Goal: Check status: Check status

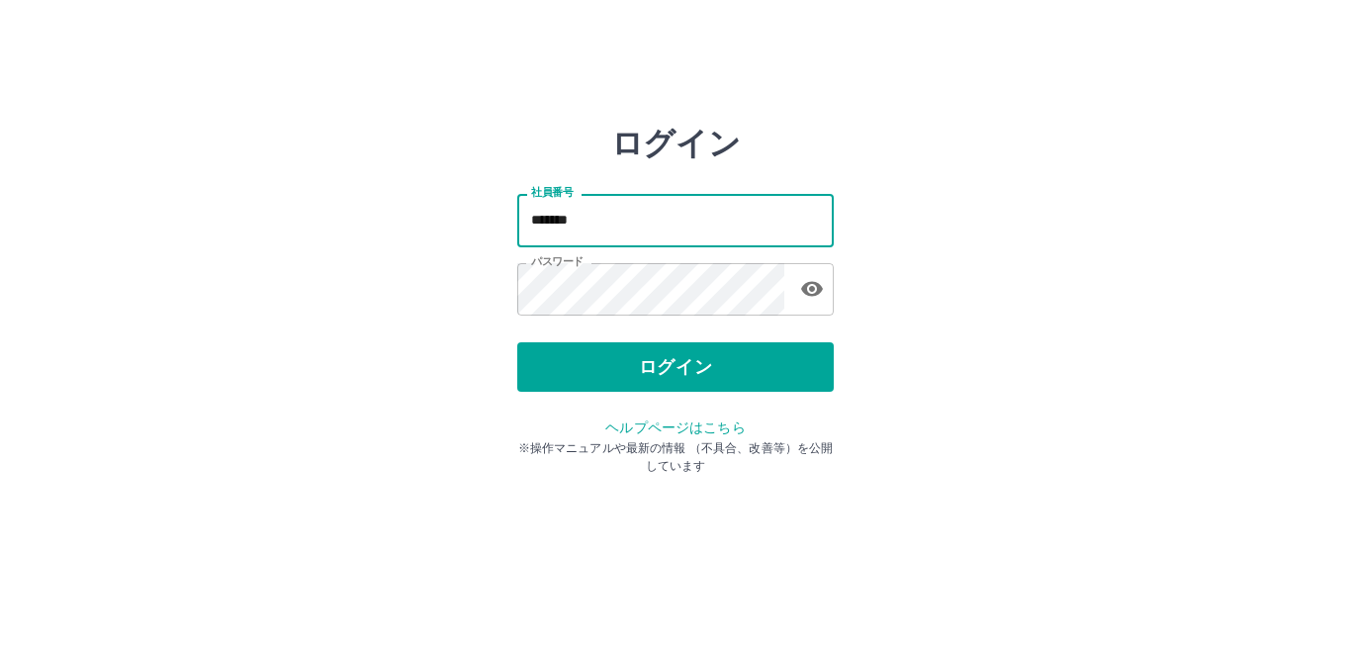
type input "*******"
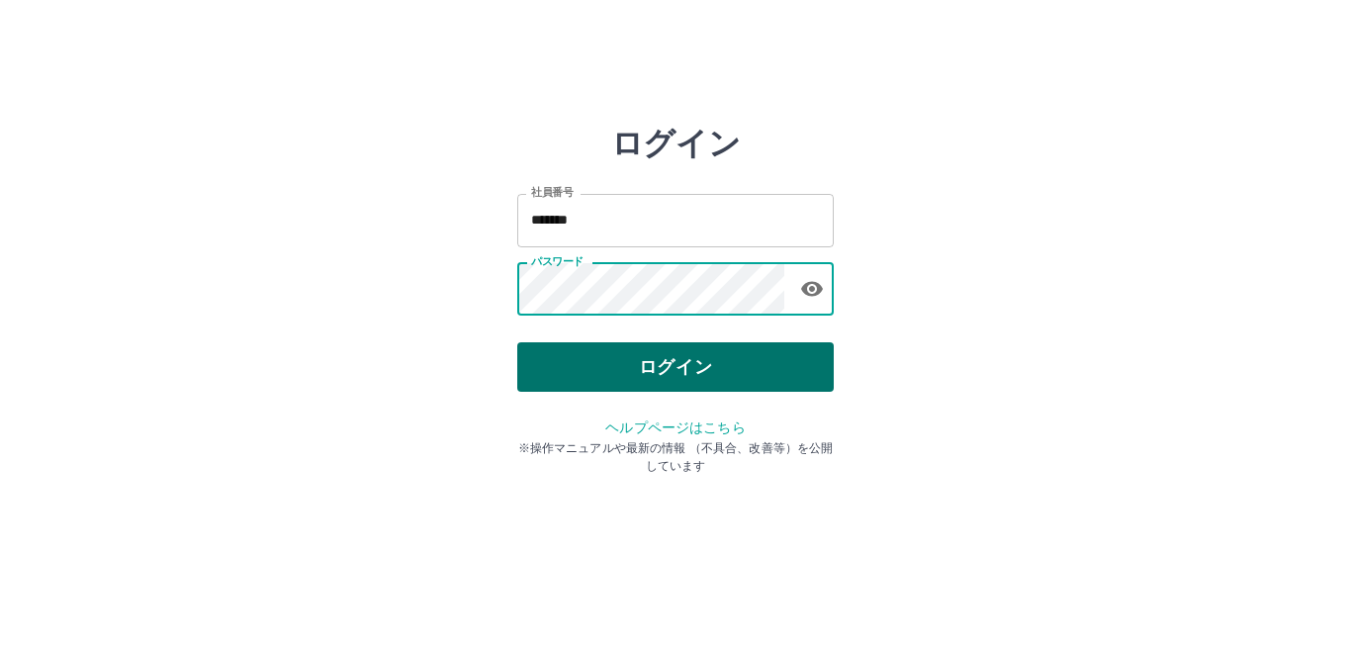
click at [618, 365] on button "ログイン" at bounding box center [675, 366] width 317 height 49
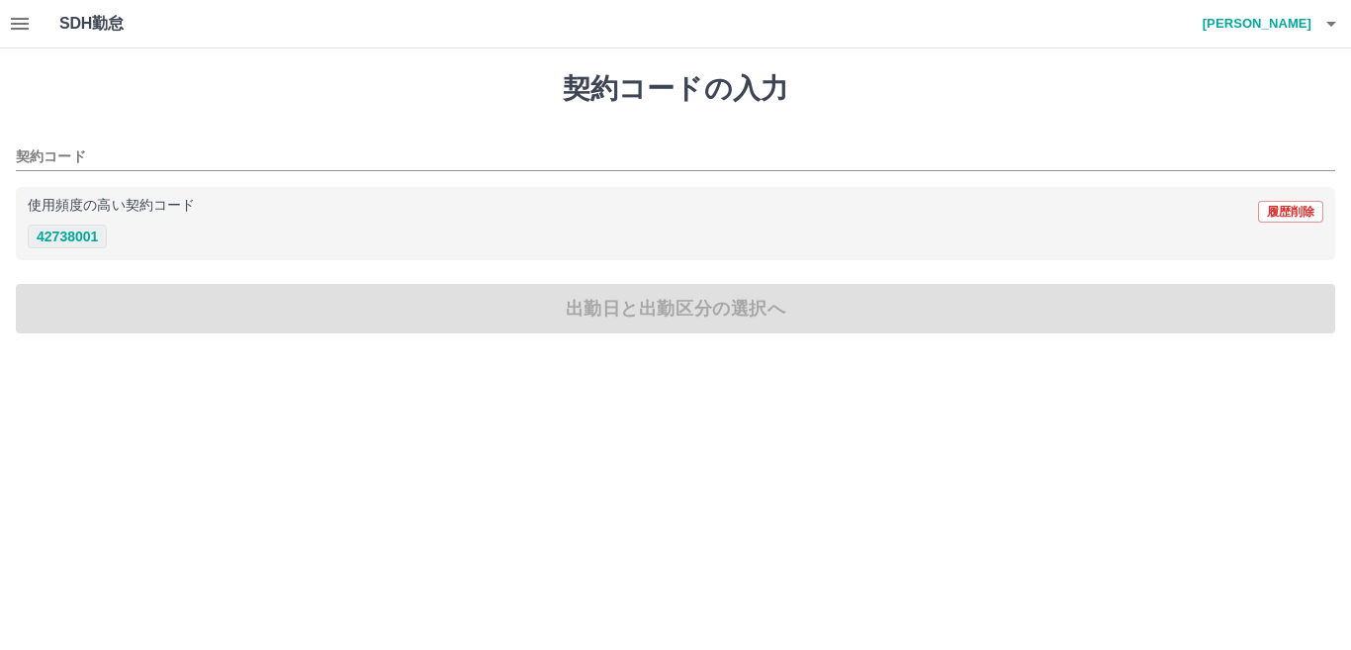
click at [88, 234] on button "42738001" at bounding box center [67, 237] width 79 height 24
type input "********"
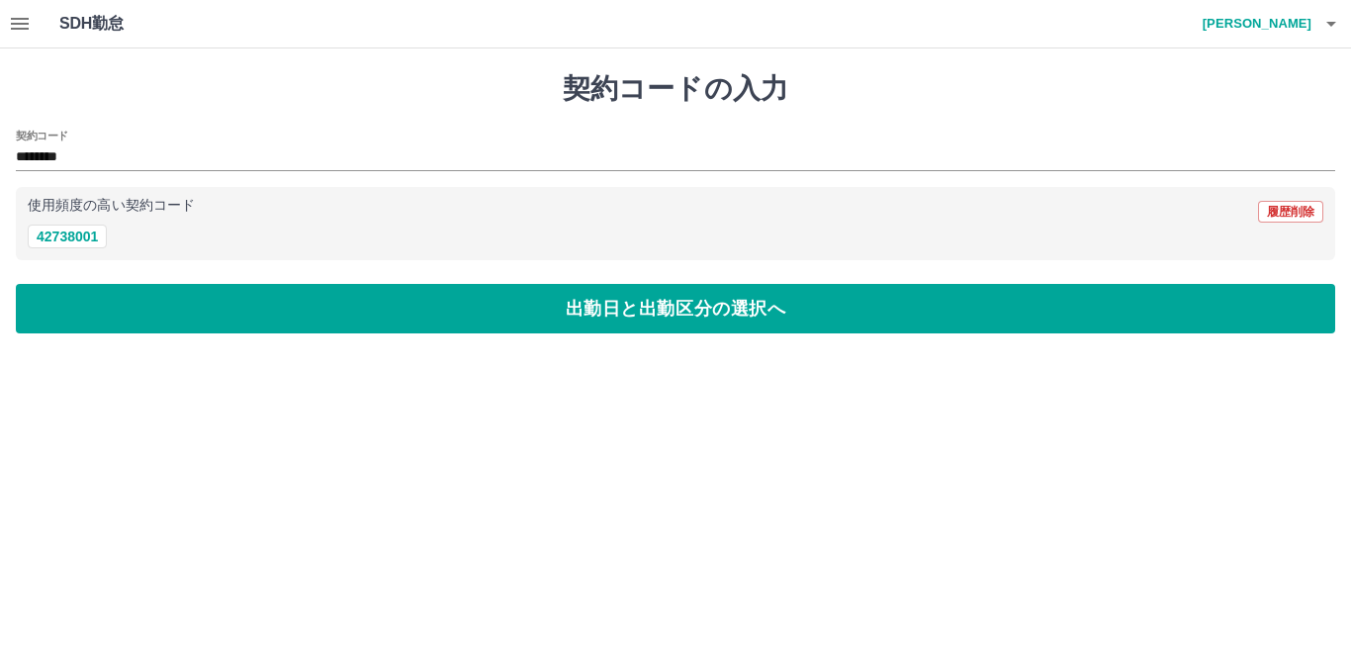
click at [417, 345] on div "契約コードの入力 契約コード ******** 使用頻度の高い契約コード 履歴削除 42738001 出勤日と出勤区分の選択へ" at bounding box center [675, 202] width 1351 height 309
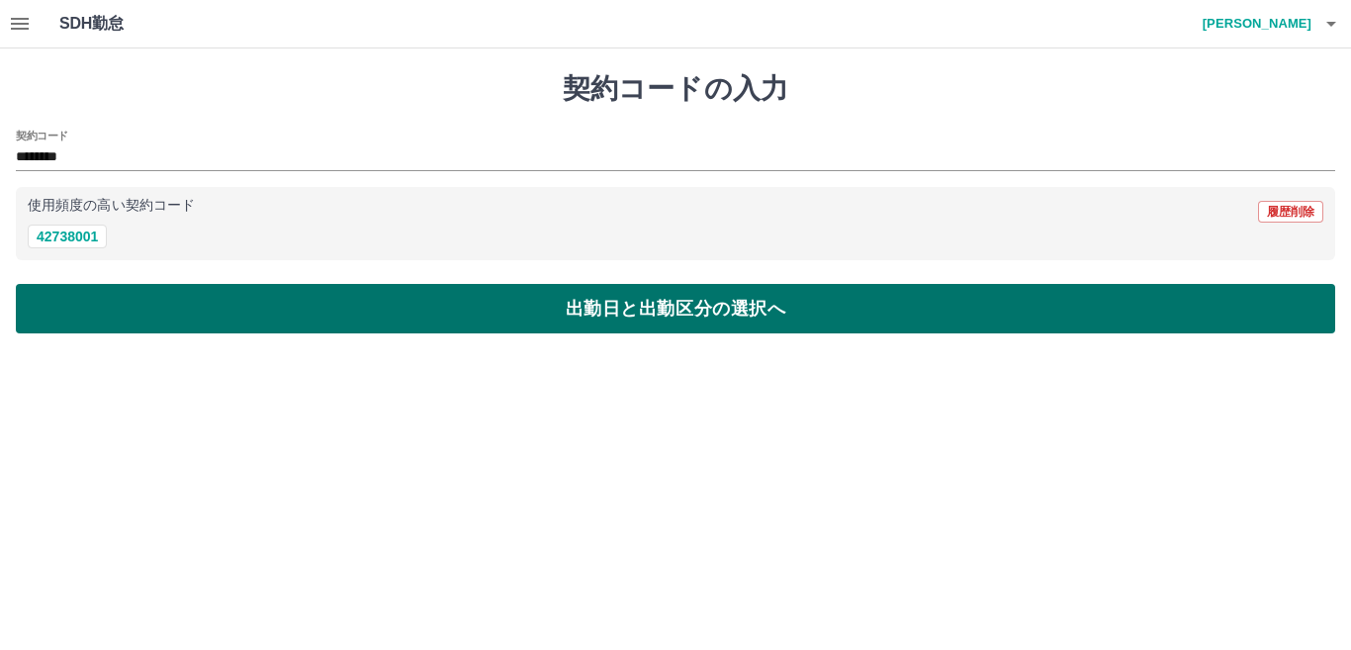
drag, startPoint x: 434, startPoint y: 322, endPoint x: 526, endPoint y: 291, distance: 97.0
click at [523, 292] on button "出勤日と出勤区分の選択へ" at bounding box center [676, 308] width 1320 height 49
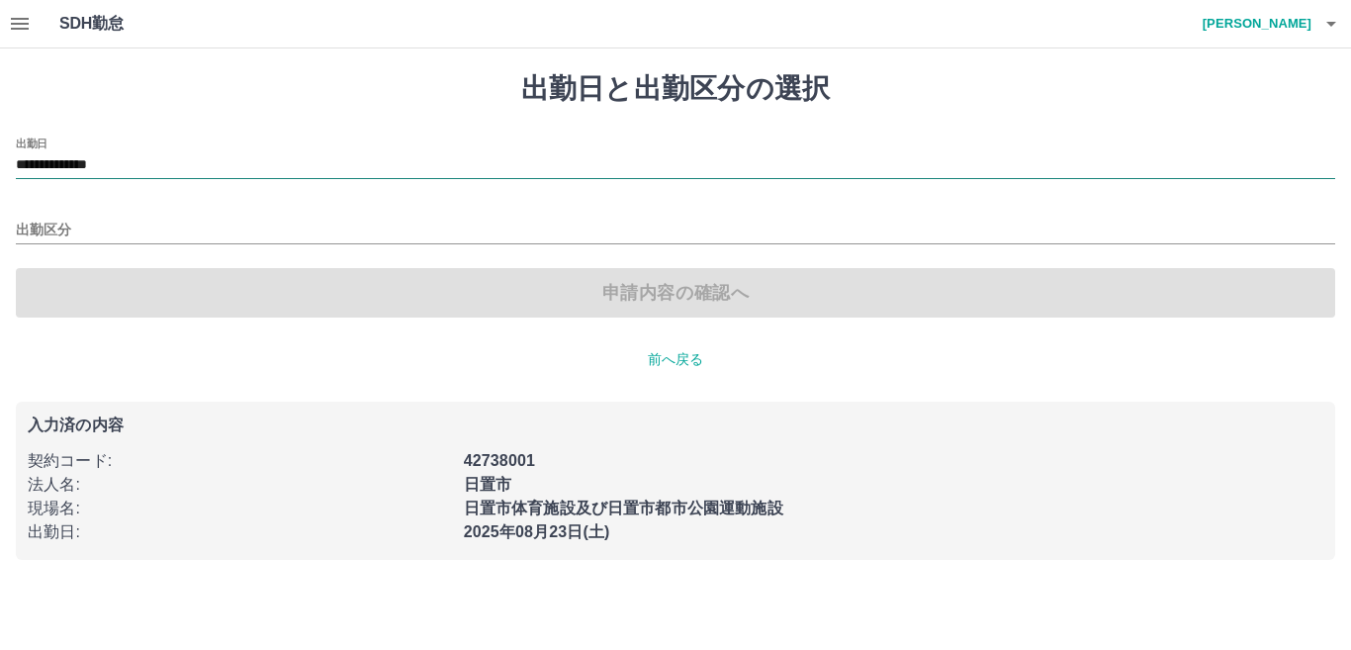
click at [119, 164] on input "**********" at bounding box center [676, 165] width 1320 height 25
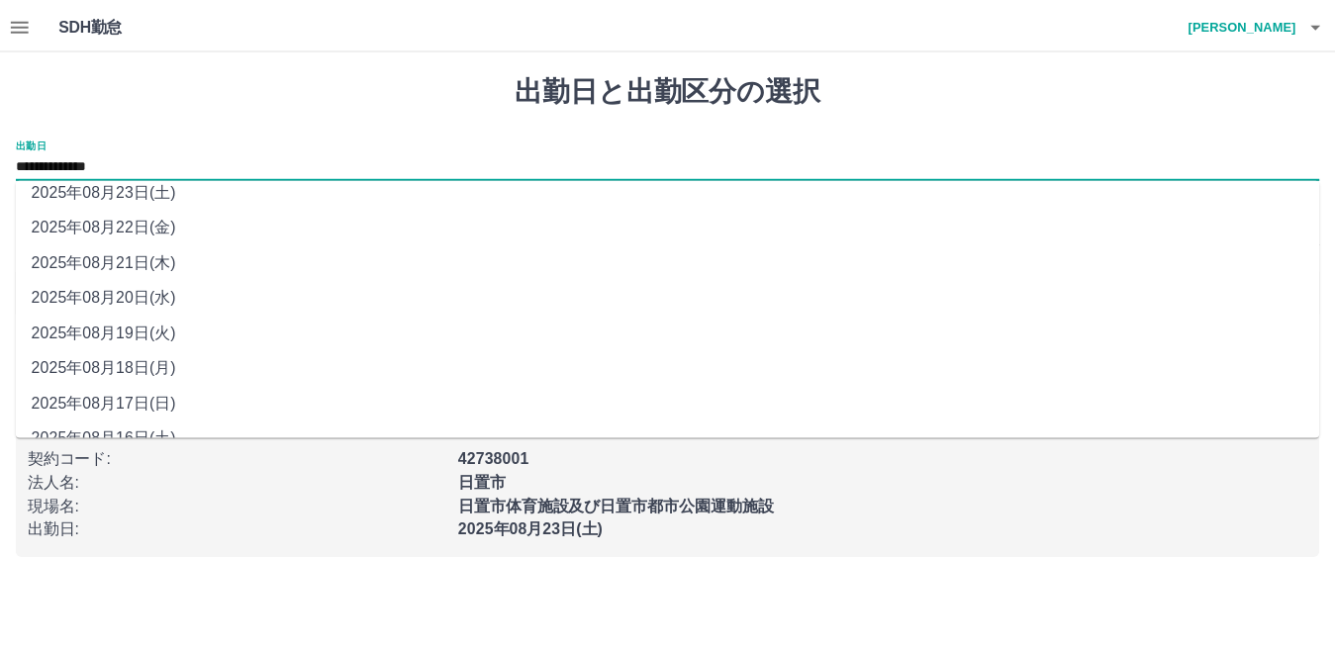
scroll to position [76, 0]
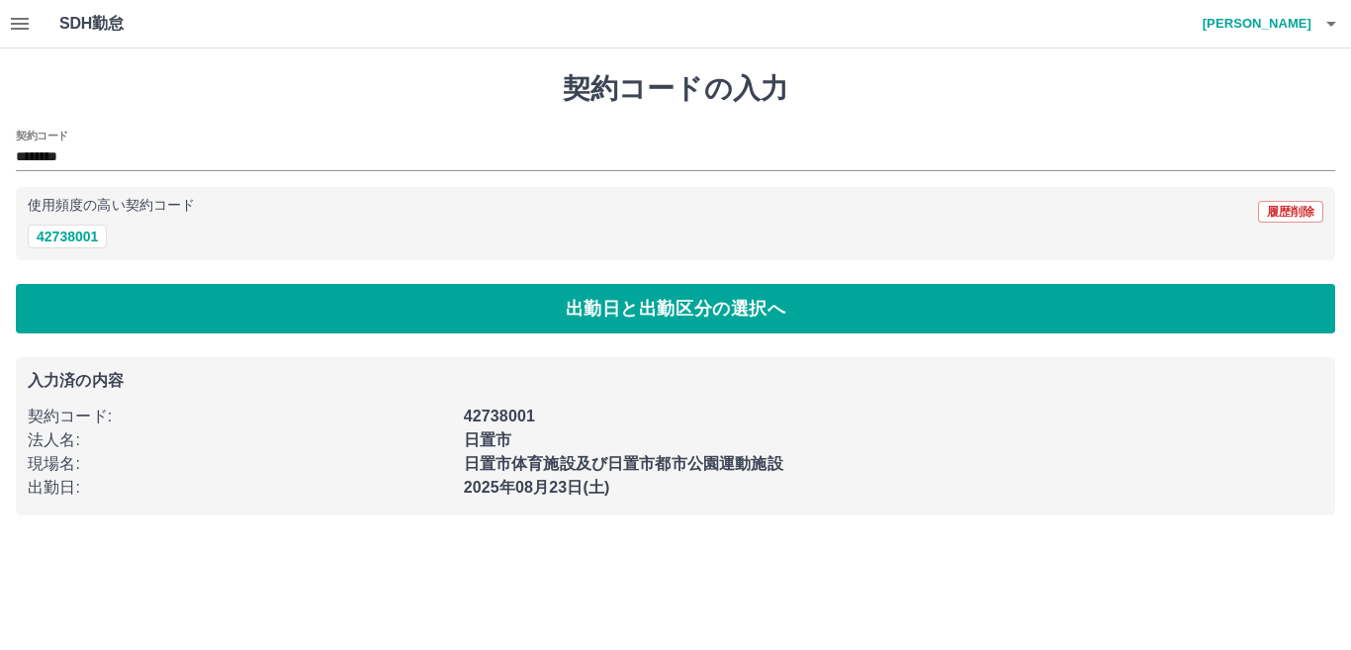
click at [9, 21] on icon "button" at bounding box center [20, 24] width 24 height 24
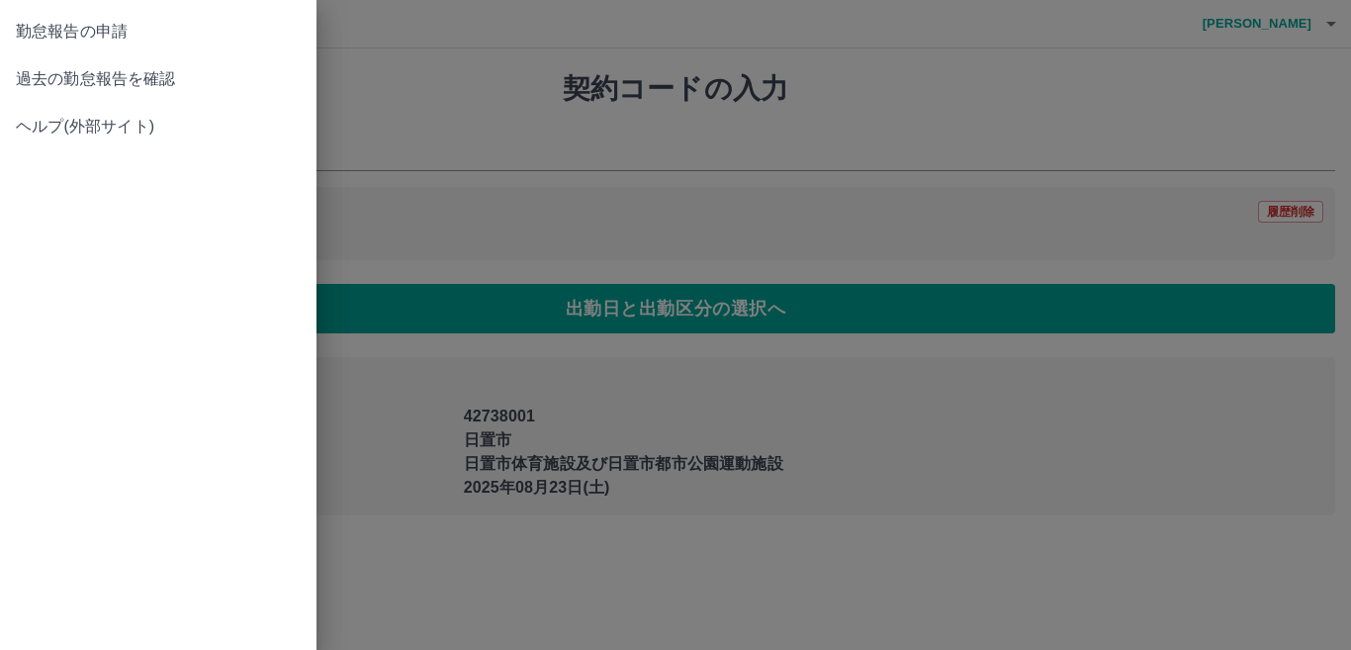
click at [64, 82] on span "過去の勤怠報告を確認" at bounding box center [158, 79] width 285 height 24
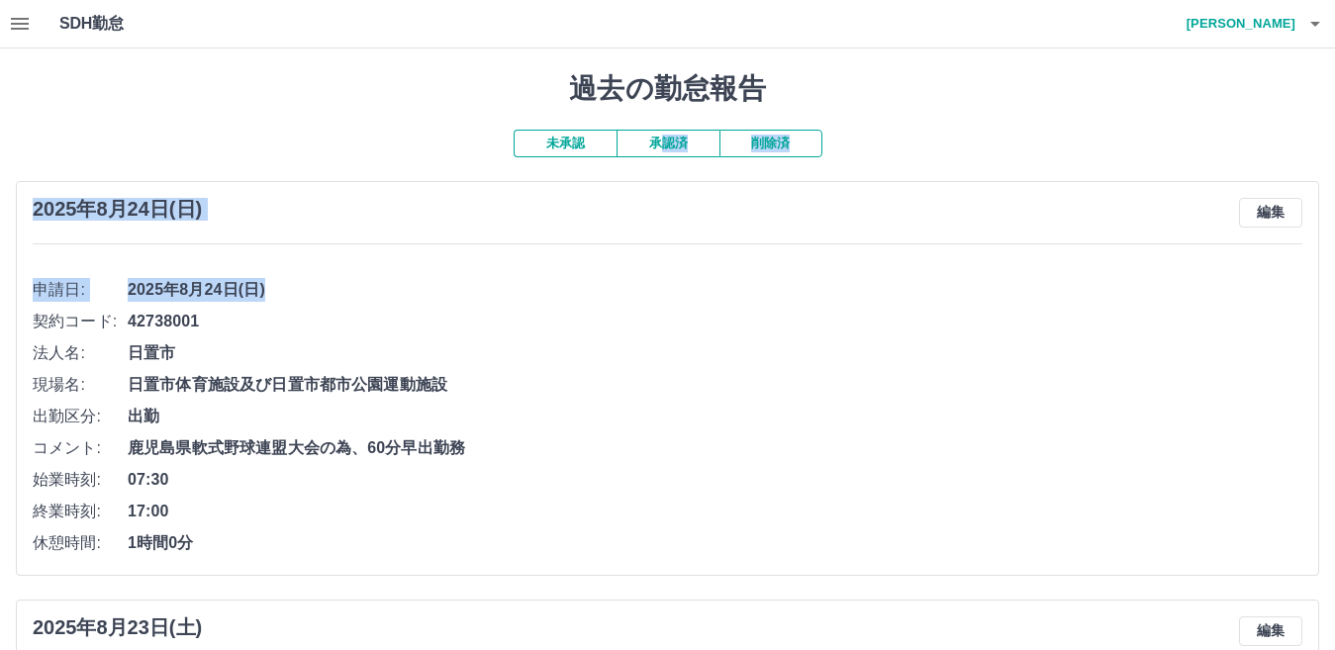
click at [661, 144] on button "承認済" at bounding box center [667, 144] width 103 height 28
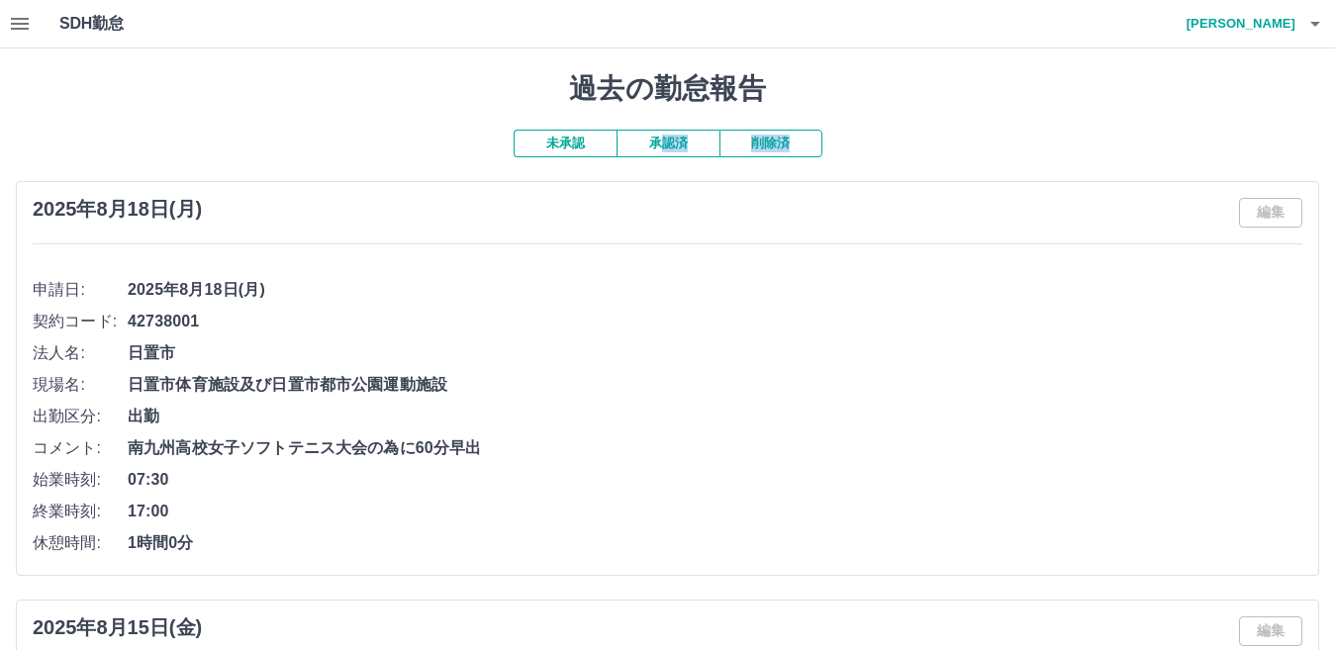
click at [570, 361] on span "日置市" at bounding box center [715, 353] width 1174 height 24
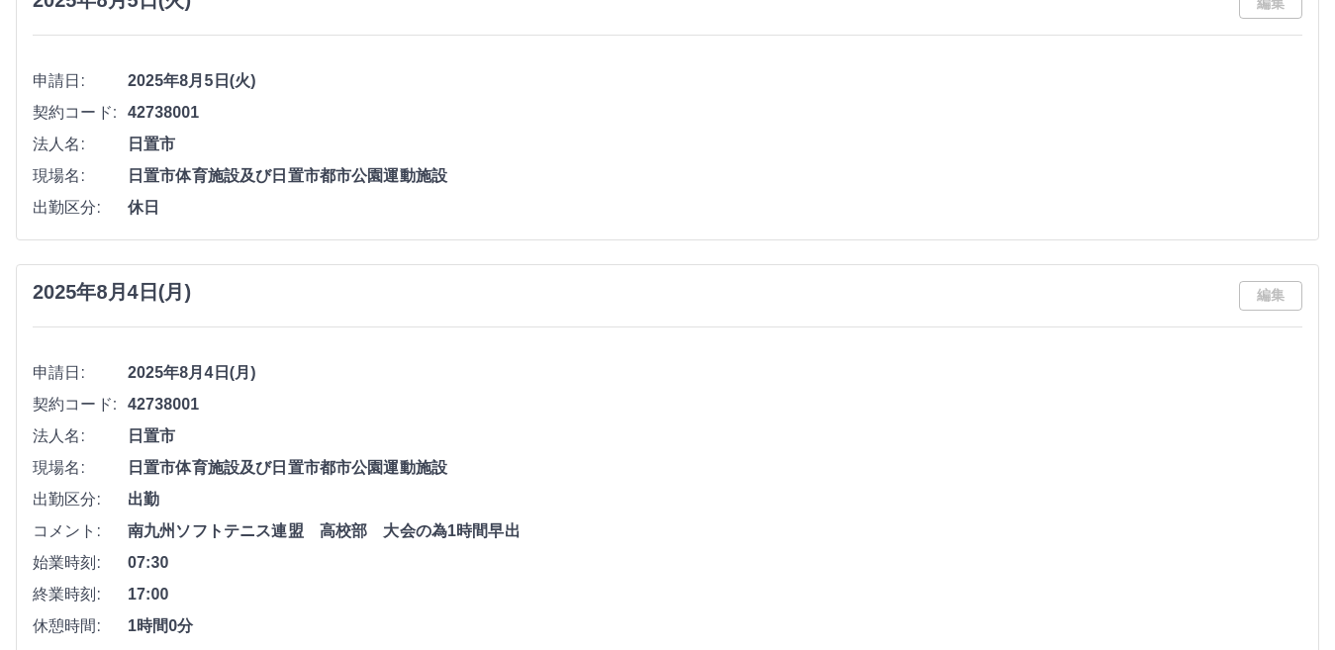
scroll to position [4353, 0]
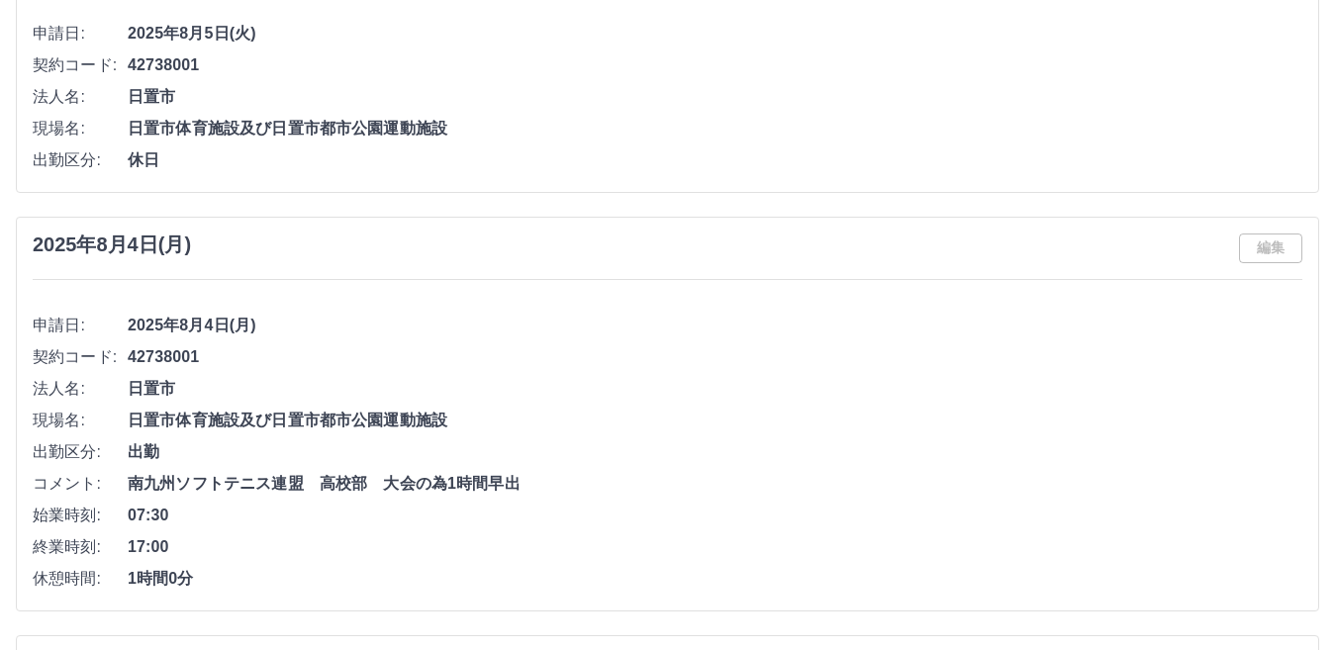
click at [109, 430] on span "現場名:" at bounding box center [80, 421] width 95 height 24
click at [334, 496] on span "南九州ソフトテニス連盟　高校部　大会の為1時間早出" at bounding box center [715, 484] width 1174 height 24
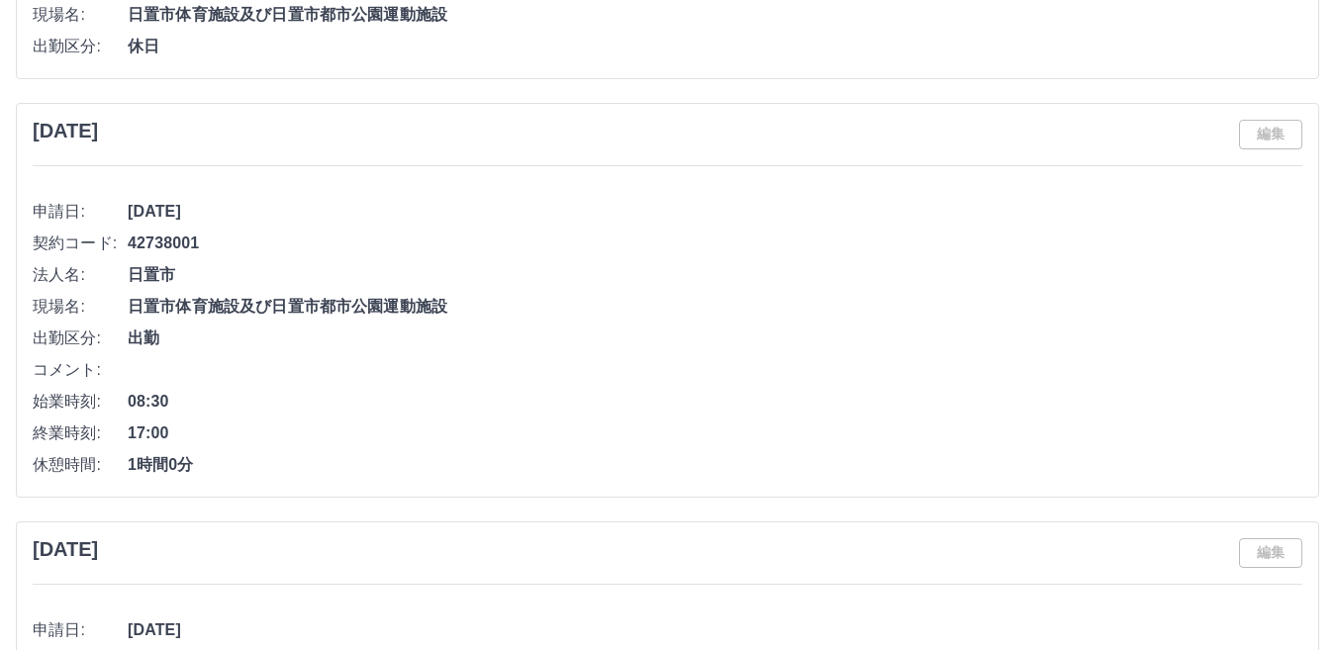
scroll to position [5936, 0]
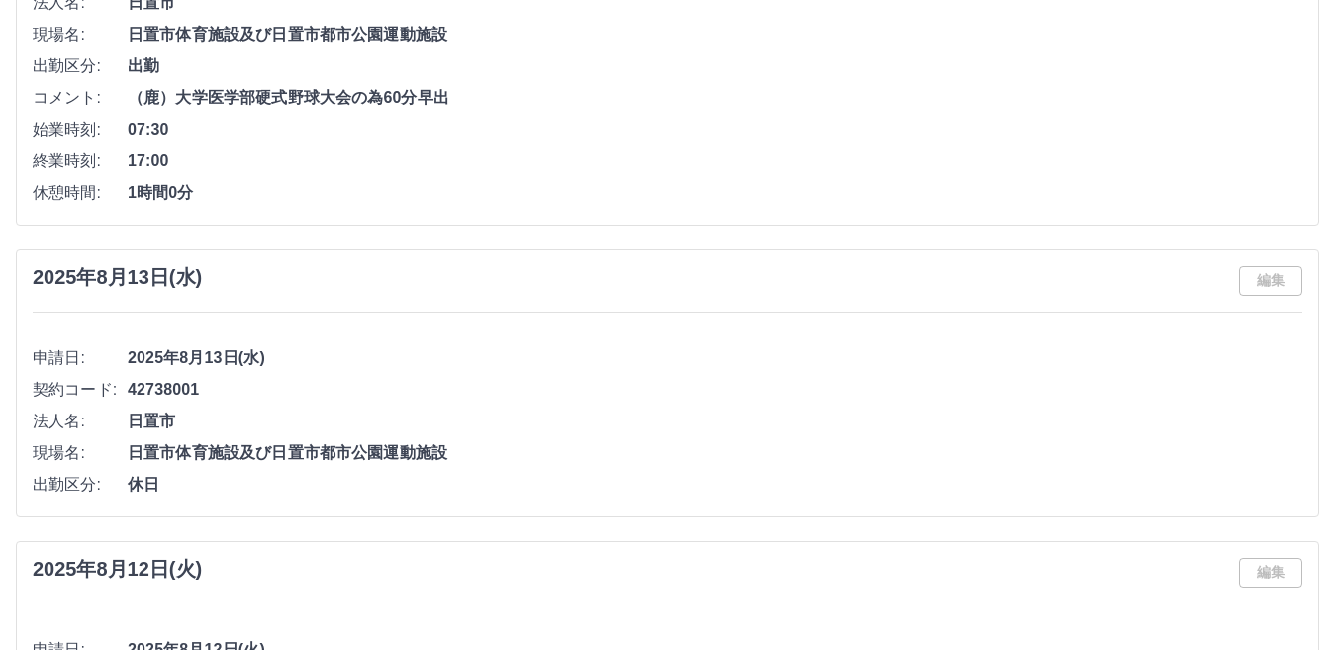
scroll to position [52, 0]
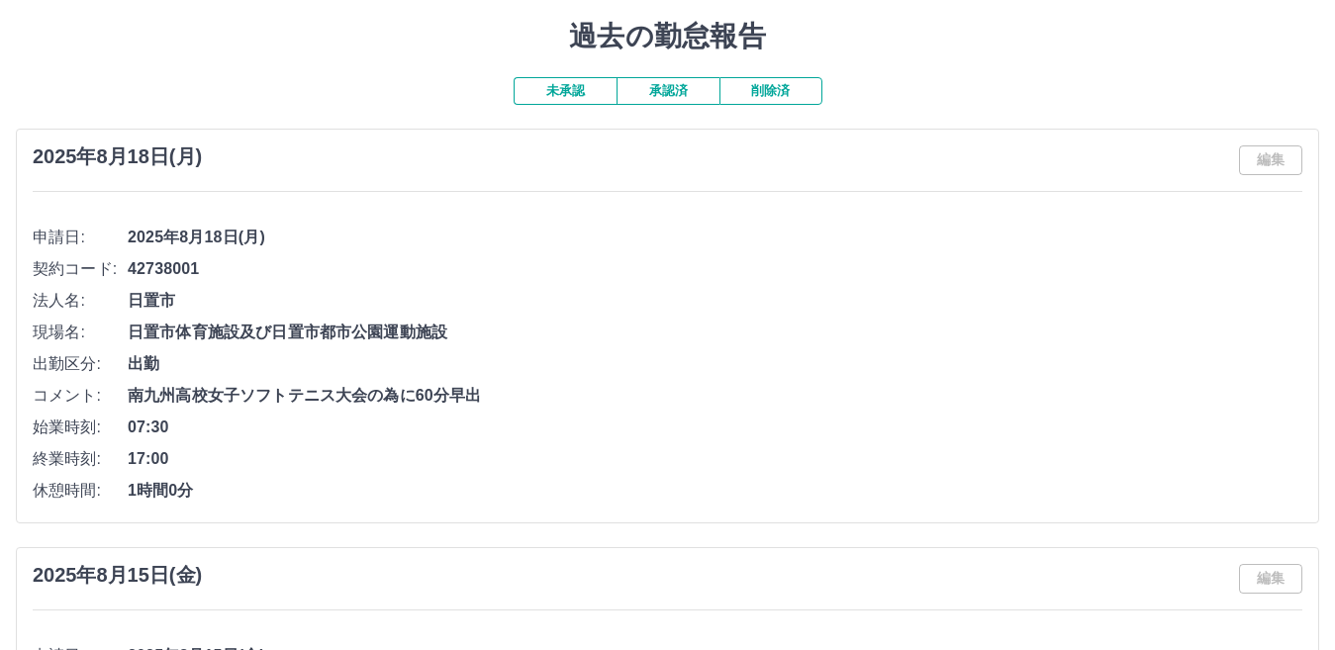
click at [1270, 35] on h1 "過去の勤怠報告" at bounding box center [667, 37] width 1303 height 34
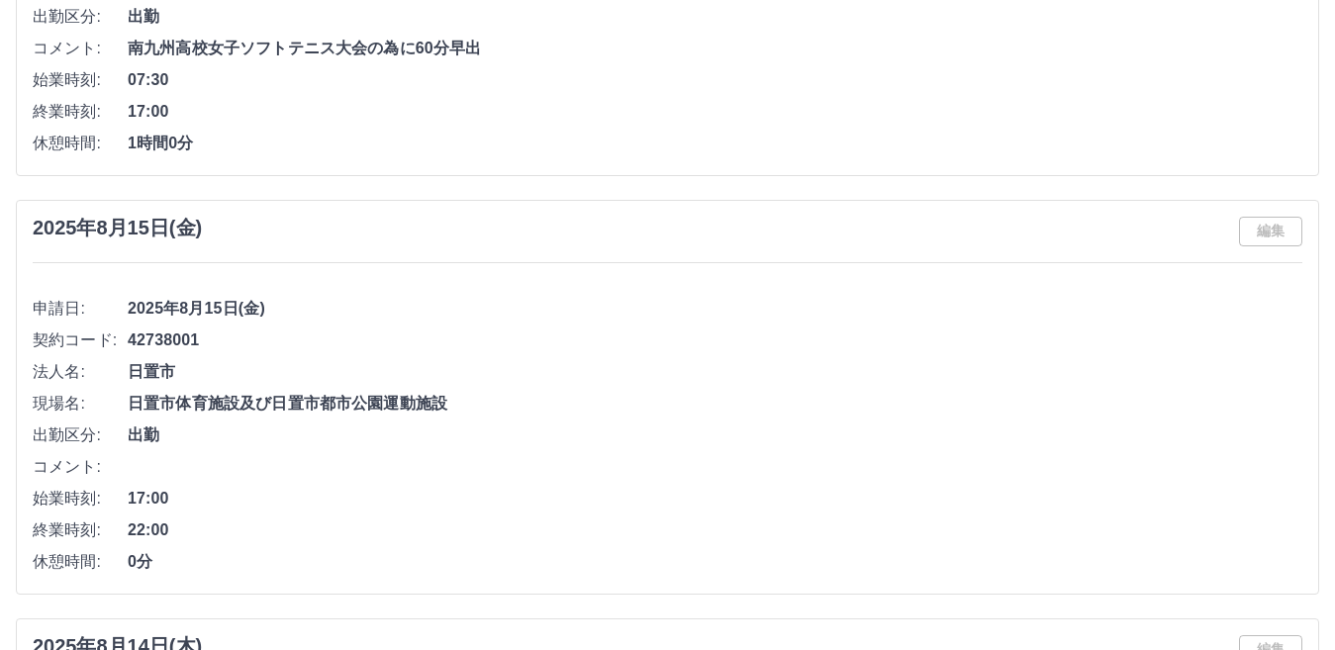
scroll to position [448, 0]
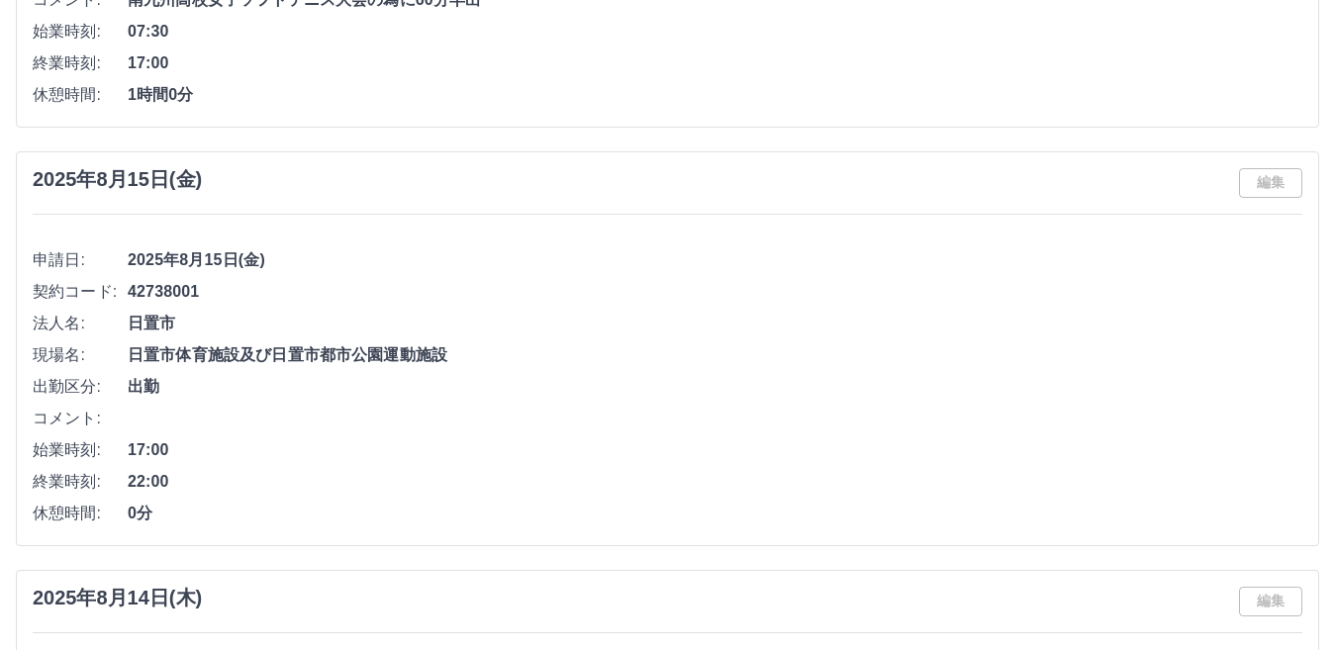
click at [158, 338] on li "法人名: 日置市" at bounding box center [667, 324] width 1269 height 32
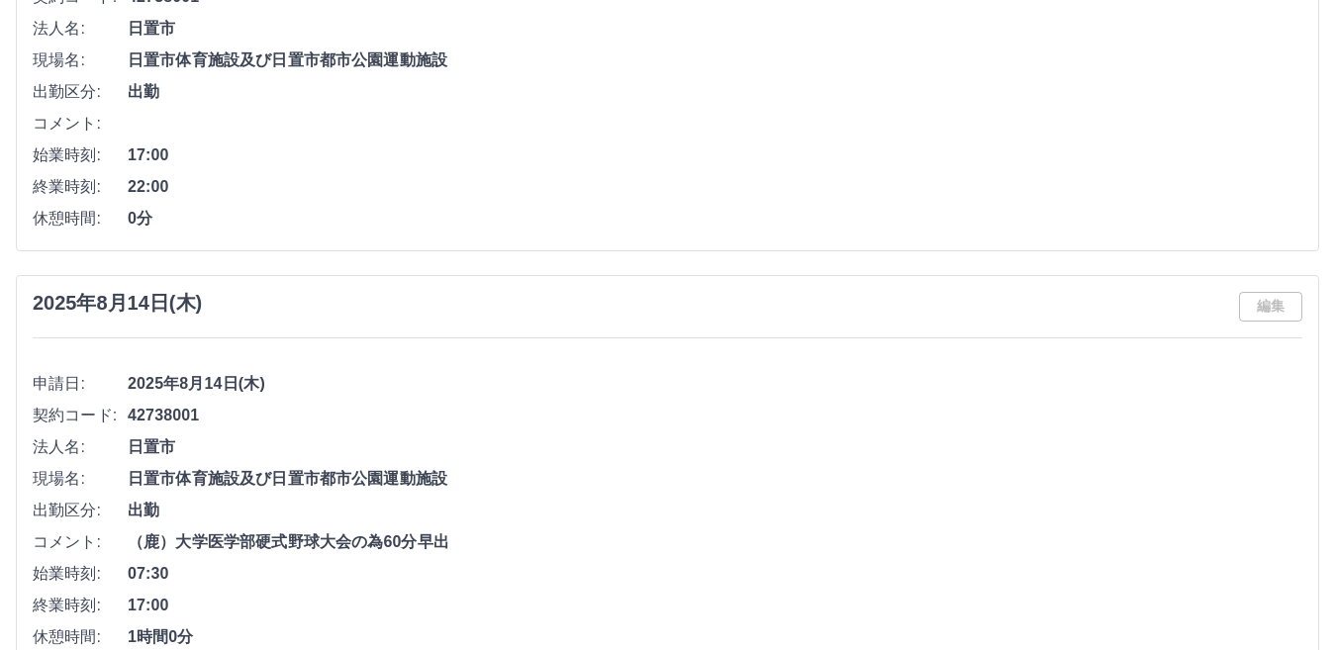
scroll to position [791, 0]
